Goal: Browse casually: Explore the website without a specific task or goal

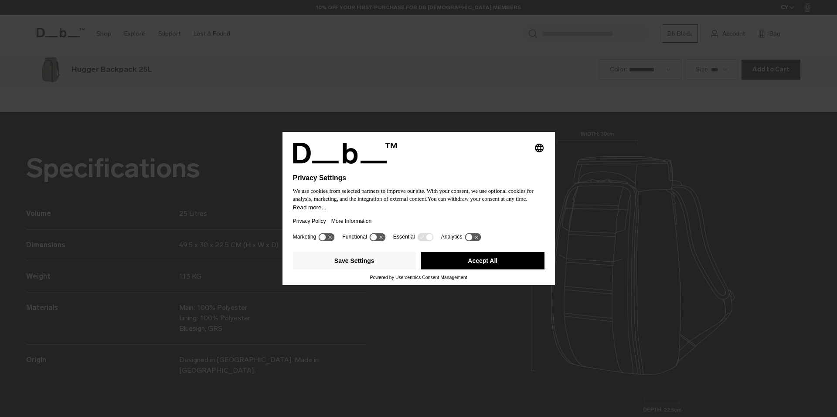
scroll to position [1252, 0]
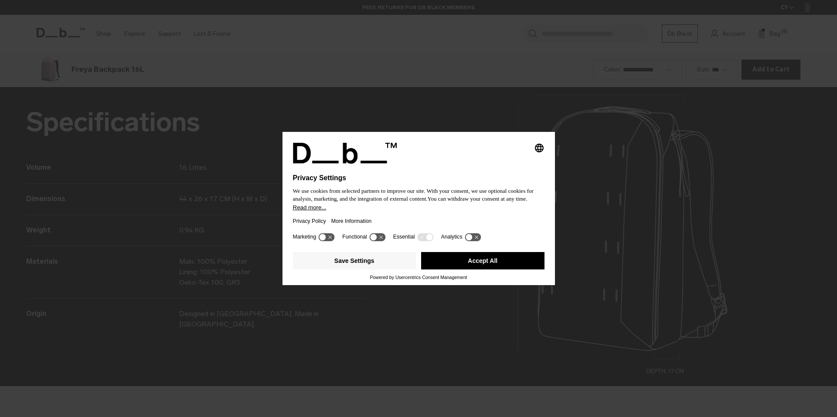
scroll to position [1252, 0]
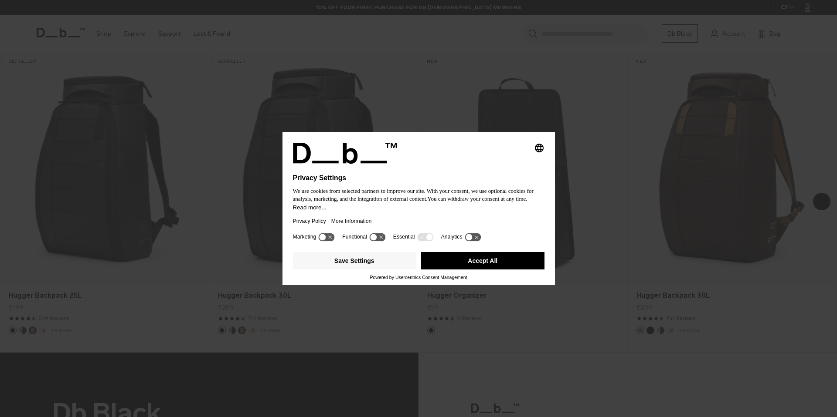
scroll to position [741, 0]
